Goal: Task Accomplishment & Management: Manage account settings

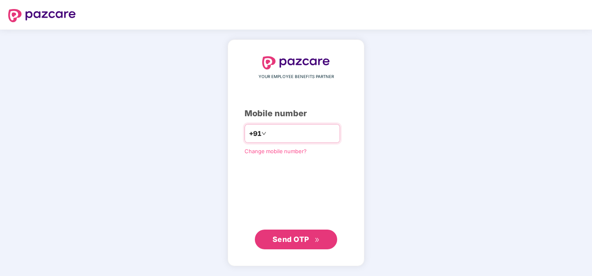
click at [320, 131] on input "number" at bounding box center [301, 133] width 67 height 13
type input "**********"
click at [302, 232] on button "Send OTP" at bounding box center [296, 240] width 82 height 20
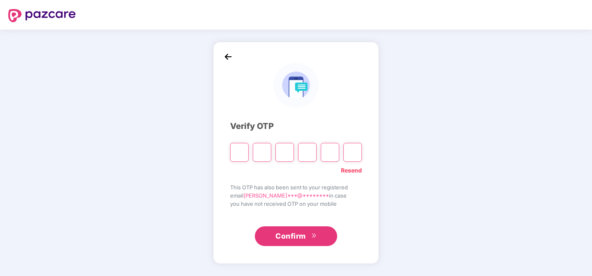
type input "*"
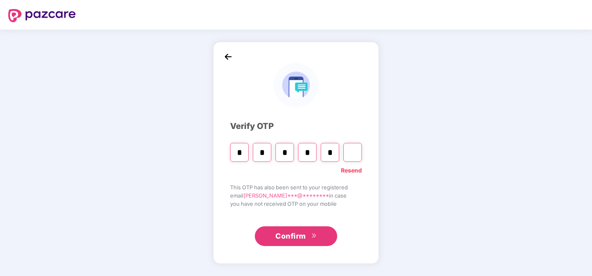
type input "*"
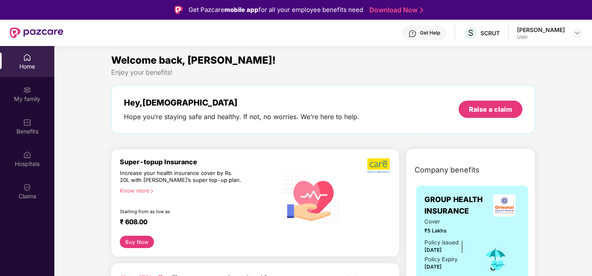
click at [179, 191] on div "Know more" at bounding box center [196, 191] width 153 height 6
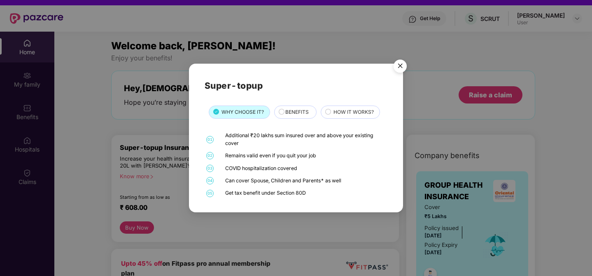
scroll to position [28, 0]
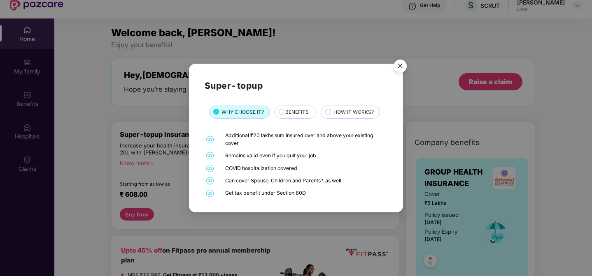
click at [394, 70] on img "Close" at bounding box center [399, 67] width 23 height 23
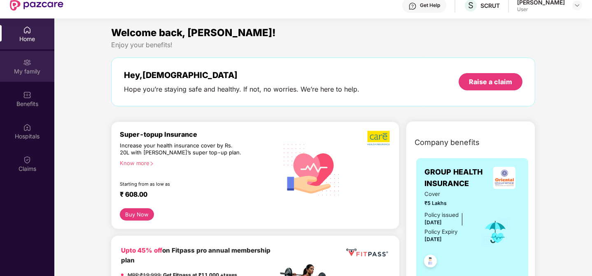
click at [37, 65] on div "My family" at bounding box center [27, 66] width 54 height 31
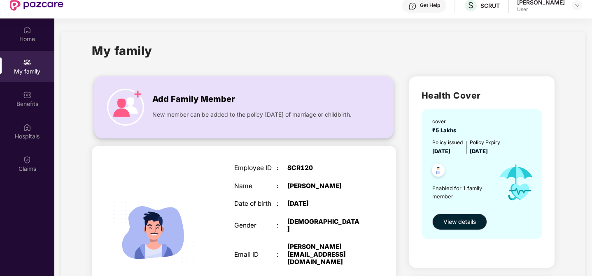
click at [194, 104] on span "Add Family Member" at bounding box center [193, 99] width 82 height 13
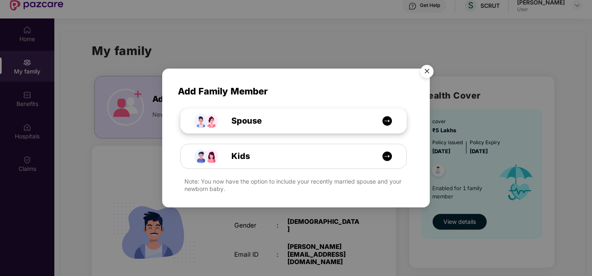
click at [315, 126] on div "Spouse" at bounding box center [297, 121] width 169 height 13
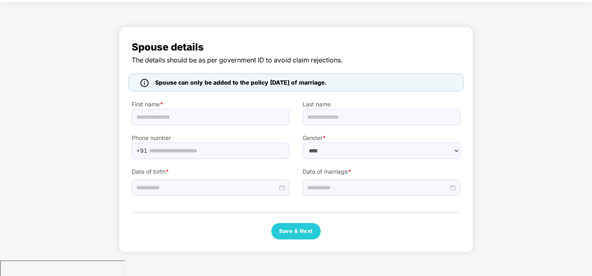
scroll to position [11, 0]
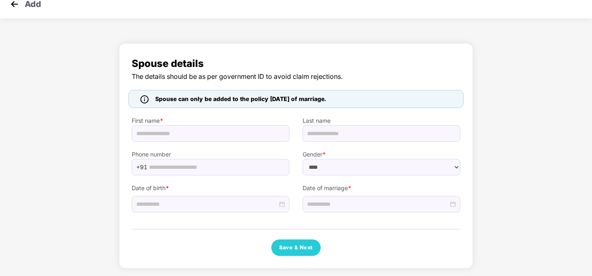
select select "******"
click at [269, 135] on input "text" at bounding box center [211, 133] width 158 height 16
type input "**********"
drag, startPoint x: 169, startPoint y: 133, endPoint x: 238, endPoint y: 133, distance: 69.5
click at [238, 133] on input "**********" at bounding box center [211, 133] width 158 height 16
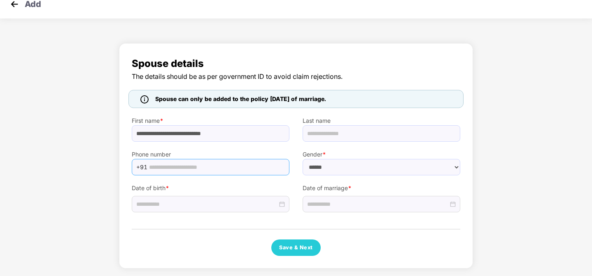
click at [246, 168] on input "text" at bounding box center [216, 167] width 135 height 12
click at [352, 213] on div "**********" at bounding box center [296, 156] width 328 height 200
click at [360, 207] on input at bounding box center [377, 204] width 141 height 9
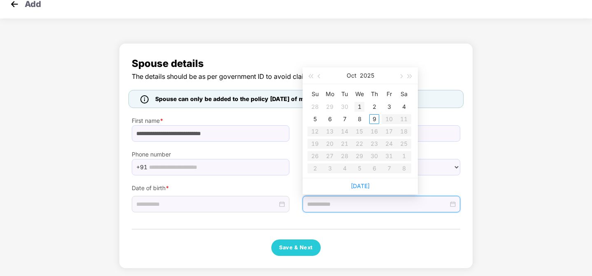
type input "**********"
click at [364, 78] on button "2025" at bounding box center [367, 75] width 14 height 16
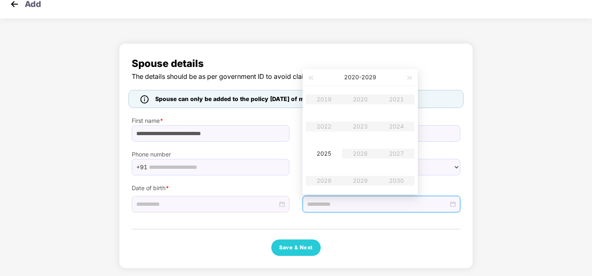
click at [358, 123] on table "2019 2020 2021 2022 2023 2024 2025 2026 2027 2028 2029 2030" at bounding box center [360, 140] width 109 height 109
click at [309, 77] on span "button" at bounding box center [310, 78] width 4 height 4
click at [311, 77] on span "button" at bounding box center [310, 78] width 4 height 4
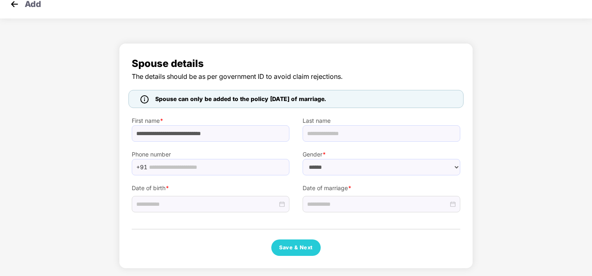
click at [428, 125] on label "Last name" at bounding box center [381, 120] width 158 height 9
click at [359, 204] on input at bounding box center [377, 204] width 141 height 9
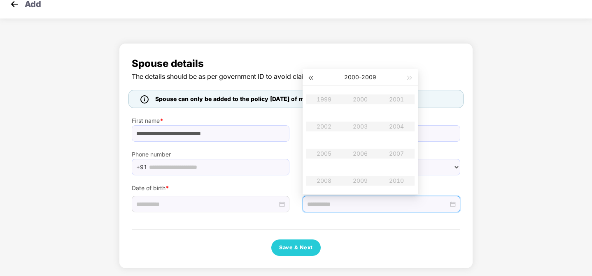
click at [310, 79] on span "button" at bounding box center [310, 78] width 4 height 4
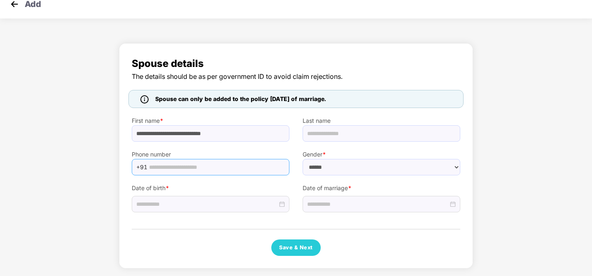
click at [260, 159] on span "+91" at bounding box center [211, 167] width 158 height 16
click at [16, 5] on img at bounding box center [14, 4] width 12 height 12
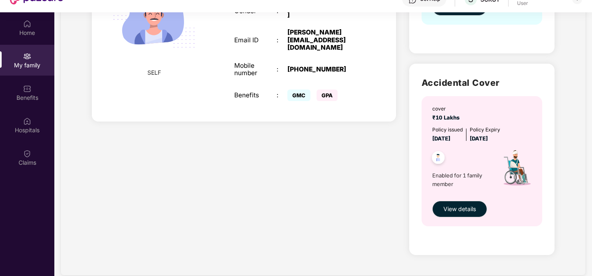
scroll to position [35, 0]
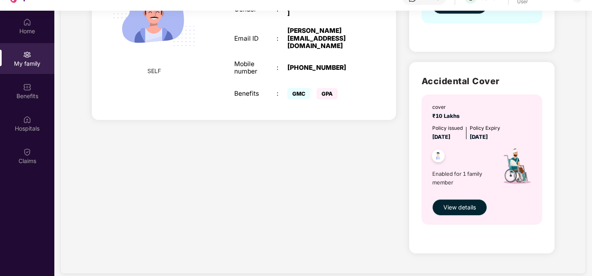
click at [457, 208] on span "View details" at bounding box center [459, 207] width 32 height 9
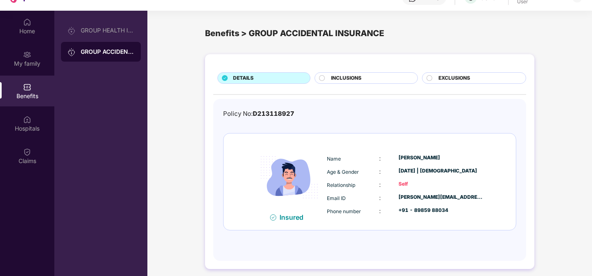
click at [327, 81] on div "INCLUSIONS" at bounding box center [370, 78] width 86 height 9
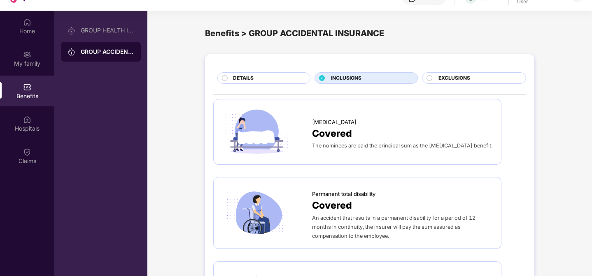
click at [444, 79] on span "EXCLUSIONS" at bounding box center [454, 78] width 32 height 8
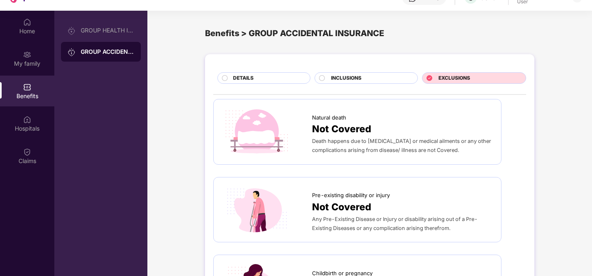
click at [350, 83] on div "INCLUSIONS" at bounding box center [370, 78] width 86 height 9
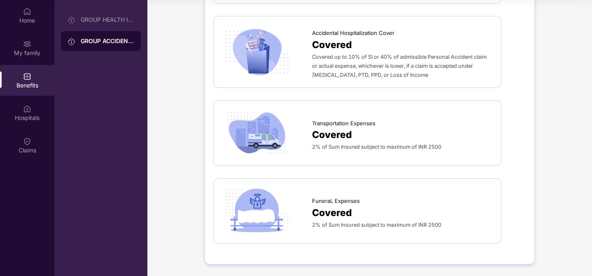
scroll to position [454, 0]
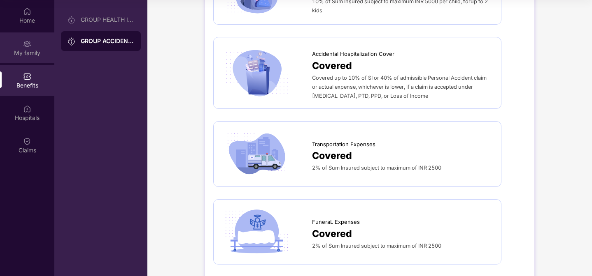
click at [31, 55] on div "My family" at bounding box center [27, 53] width 54 height 8
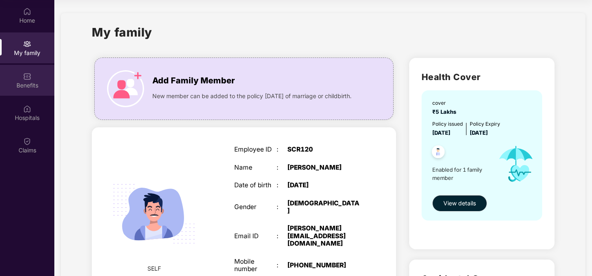
click at [32, 83] on div "Benefits" at bounding box center [27, 85] width 54 height 8
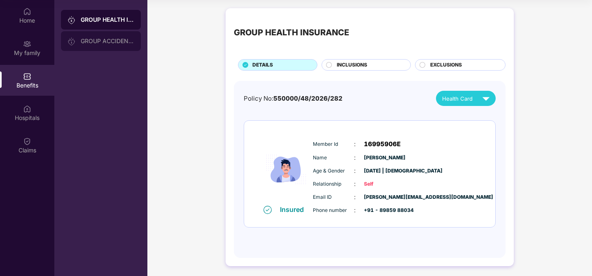
click at [105, 42] on div "GROUP ACCIDENTAL INSURANCE" at bounding box center [107, 41] width 53 height 7
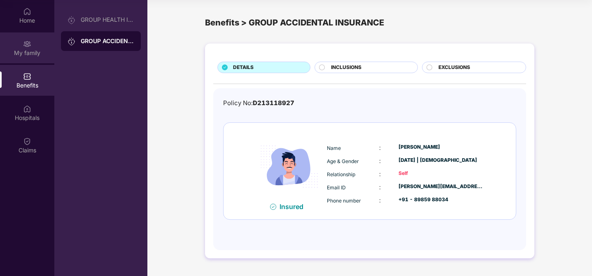
click at [25, 38] on div "My family" at bounding box center [27, 47] width 54 height 31
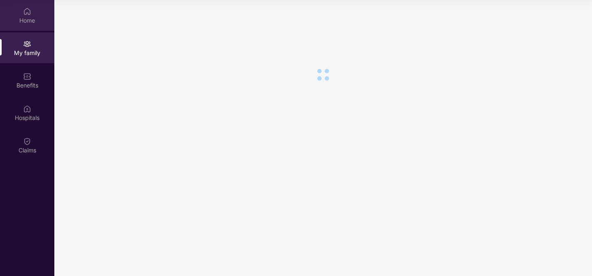
click at [25, 20] on div "Home" at bounding box center [27, 20] width 54 height 8
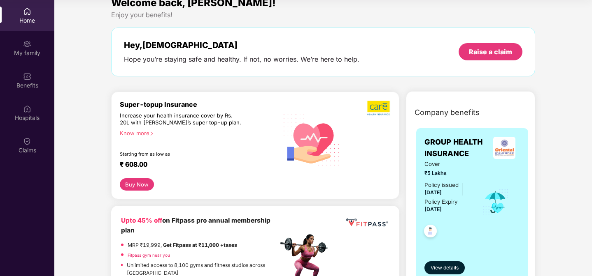
scroll to position [12, 0]
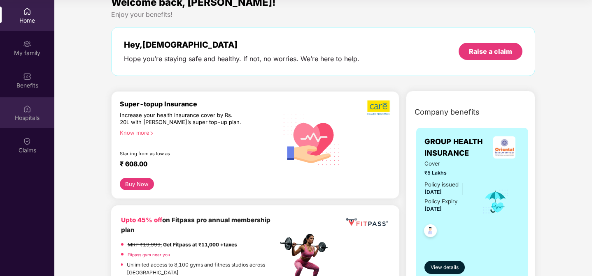
click at [30, 117] on div "Hospitals" at bounding box center [27, 118] width 54 height 8
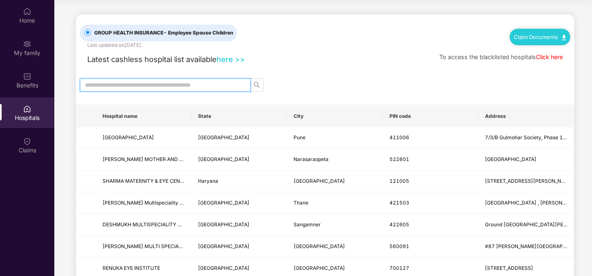
click at [158, 84] on input "text" at bounding box center [162, 85] width 154 height 9
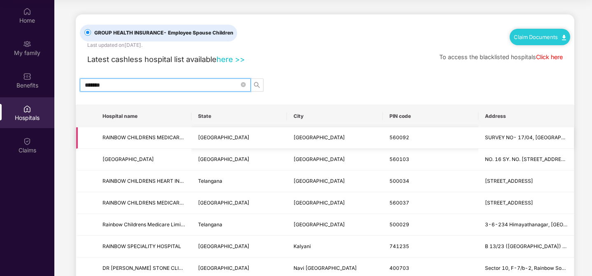
scroll to position [13, 0]
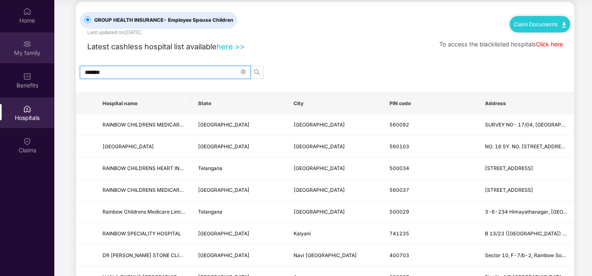
type input "*******"
click at [33, 49] on div "My family" at bounding box center [27, 53] width 54 height 8
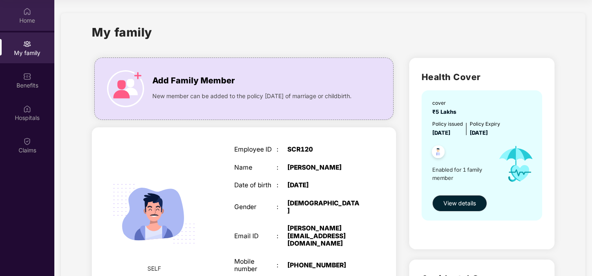
click at [28, 26] on div "Home" at bounding box center [27, 15] width 54 height 31
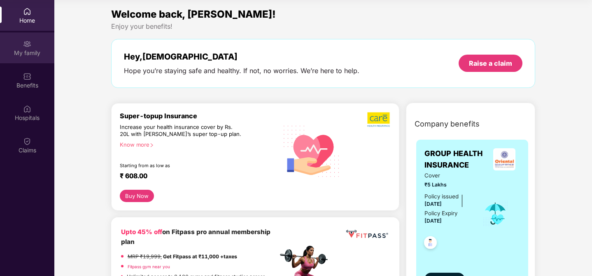
click at [30, 39] on div at bounding box center [27, 43] width 8 height 8
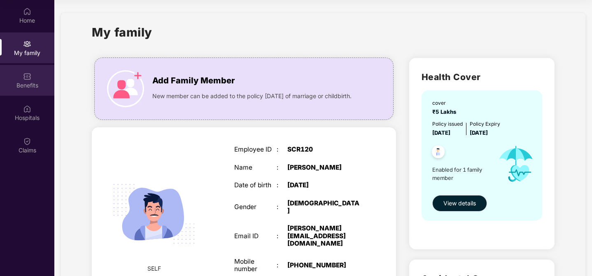
click at [21, 91] on div "Benefits" at bounding box center [27, 80] width 54 height 31
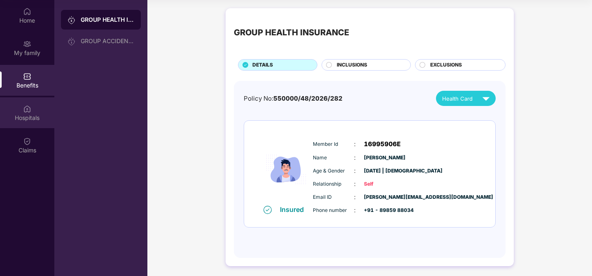
click at [25, 113] on div "Hospitals" at bounding box center [27, 112] width 54 height 31
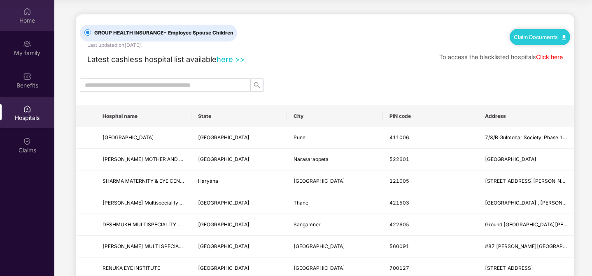
click at [24, 22] on div "Home" at bounding box center [27, 20] width 54 height 8
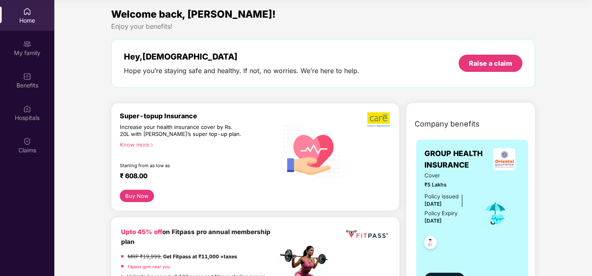
click at [253, 132] on div "Super-topup Insurance Increase your health insurance cover by Rs. 20L with PazC…" at bounding box center [199, 151] width 158 height 79
click at [139, 147] on div "Know more" at bounding box center [196, 145] width 153 height 6
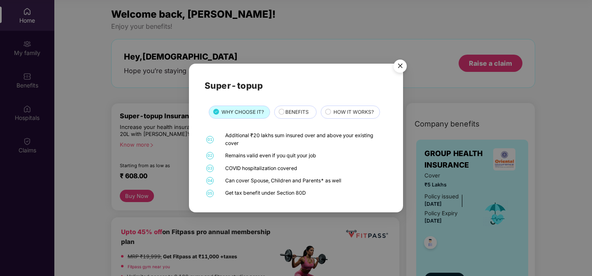
click at [404, 62] on img "Close" at bounding box center [399, 67] width 23 height 23
